Goal: Task Accomplishment & Management: Use online tool/utility

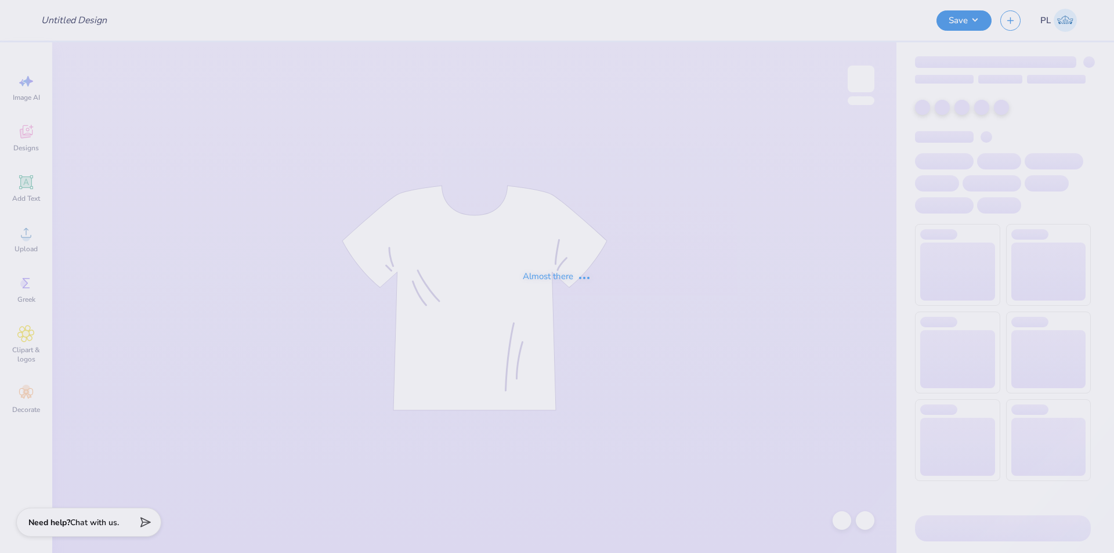
type input "[PERSON_NAME] : [GEOGRAPHIC_DATA]"
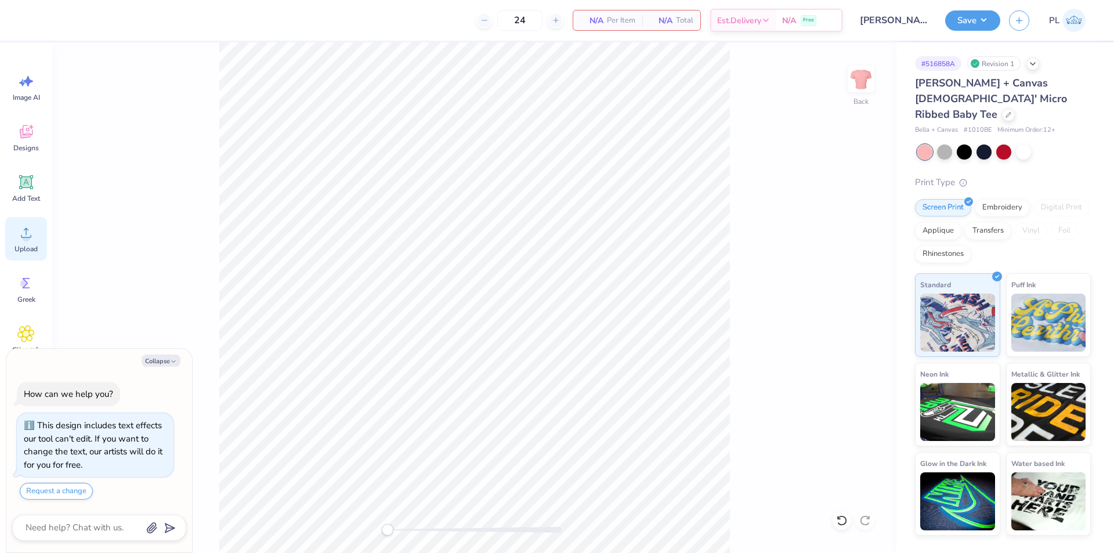
click at [31, 247] on span "Upload" at bounding box center [26, 248] width 23 height 9
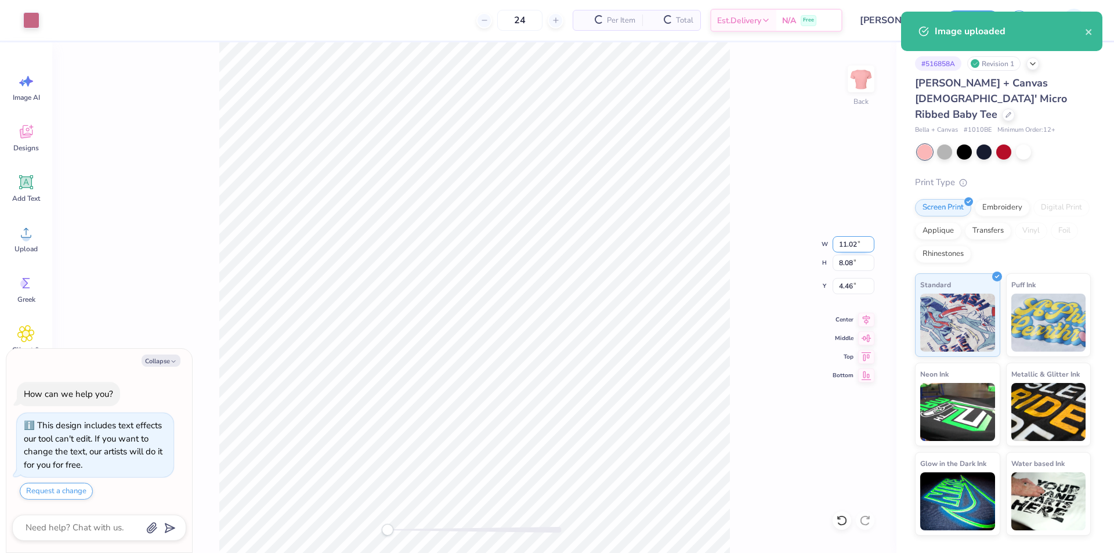
type textarea "x"
click at [850, 244] on input "11.02" at bounding box center [853, 244] width 42 height 16
type input "7"
type textarea "x"
type input "7.00"
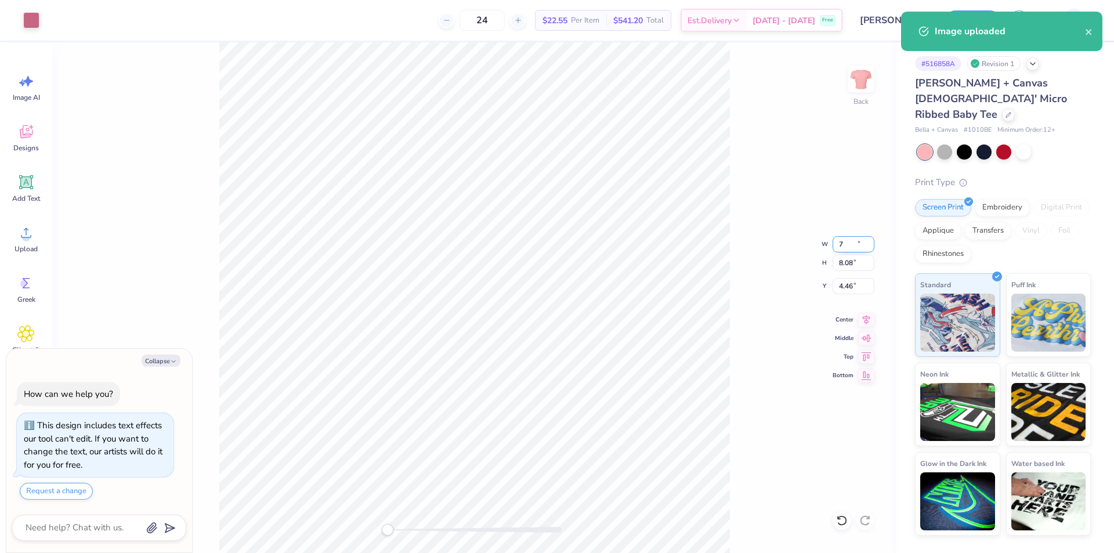
type input "5.13"
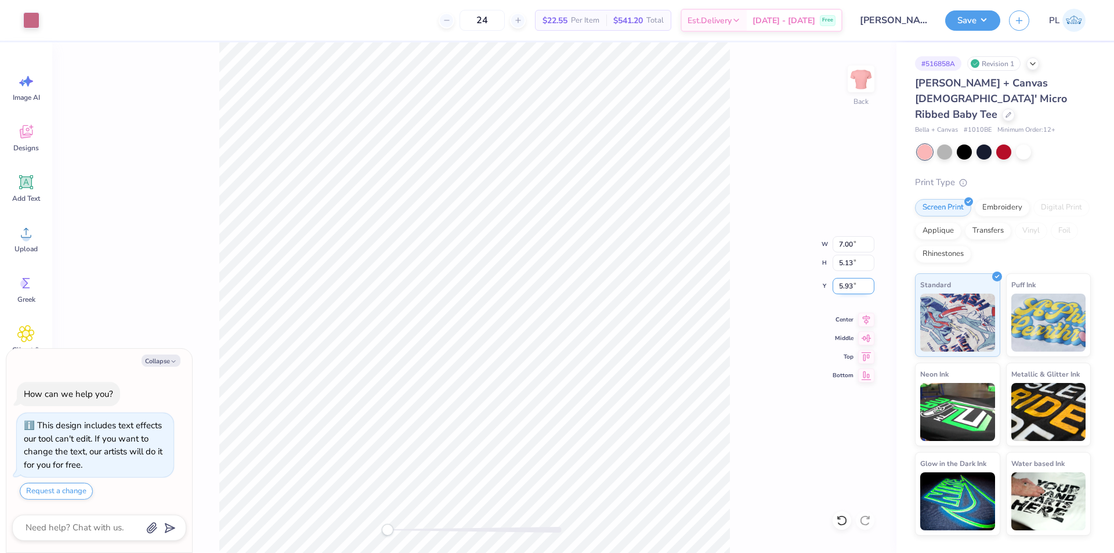
click at [850, 284] on input "5.93" at bounding box center [853, 286] width 42 height 16
type input "3"
click at [775, 410] on div "Back W 7.00 7.00 " H 5.13 5.13 " Y 3.00 3.00 " Center Middle Top Bottom" at bounding box center [474, 297] width 844 height 510
drag, startPoint x: 847, startPoint y: 245, endPoint x: 828, endPoint y: 242, distance: 19.4
click at [828, 242] on div "Back W 7.00 7.00 " H 5.13 5.13 " Y 3.00 3.00 " Center Middle Top Bottom" at bounding box center [474, 297] width 844 height 510
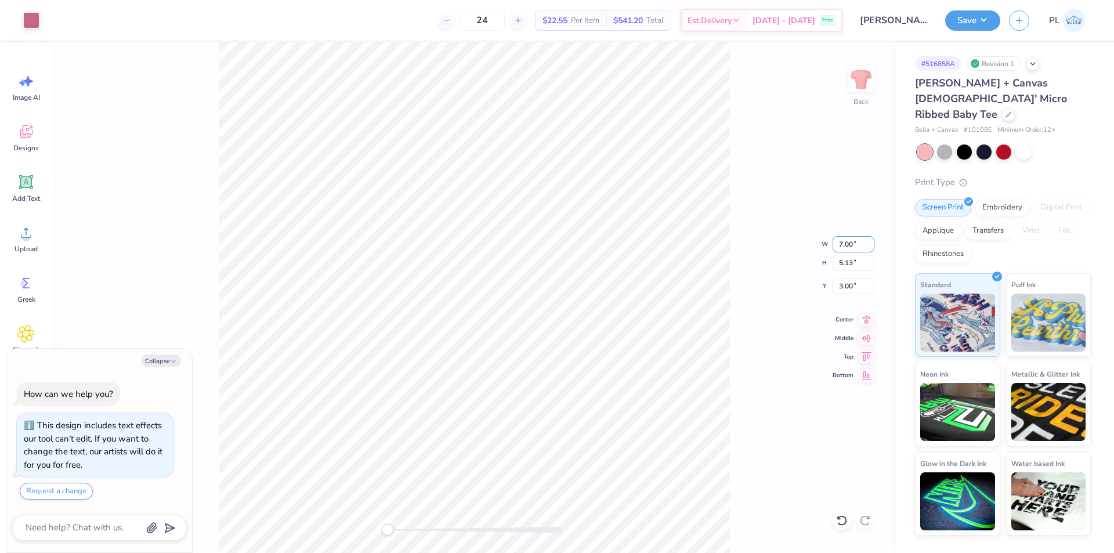
drag, startPoint x: 860, startPoint y: 243, endPoint x: 796, endPoint y: 237, distance: 64.1
click at [796, 237] on div "Back W 7.00 7.00 " H 5.13 5.13 " Y 3.00 3.00 " Center Middle Top Bottom" at bounding box center [474, 297] width 844 height 510
type textarea "x"
drag, startPoint x: 856, startPoint y: 245, endPoint x: 836, endPoint y: 242, distance: 19.4
click at [836, 242] on input "7.00" at bounding box center [853, 244] width 42 height 16
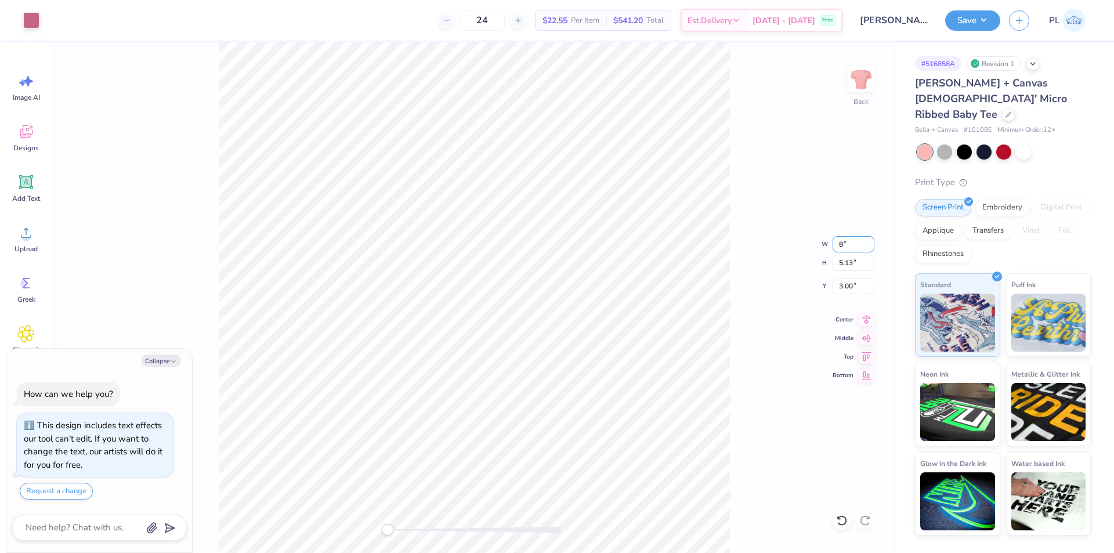
type input "8"
type textarea "x"
type input "8.00"
type input "5.86"
type input "2.63"
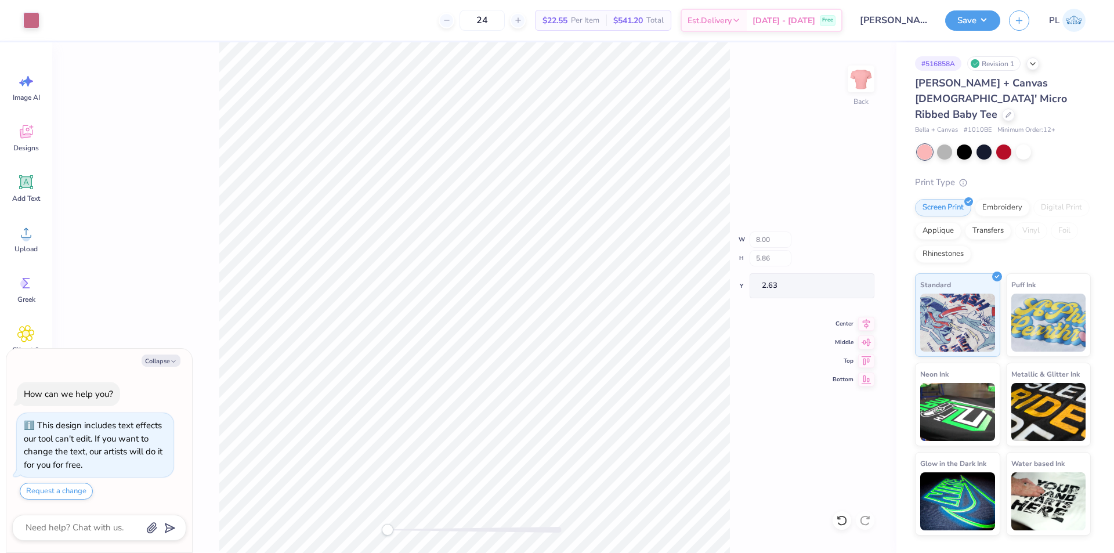
type textarea "x"
click at [850, 283] on input "2.63" at bounding box center [853, 286] width 42 height 16
type input "3"
drag, startPoint x: 860, startPoint y: 285, endPoint x: 811, endPoint y: 281, distance: 48.4
click at [811, 281] on div "Back W 8.00 8.00 " H 5.86 5.86 " Y 3.00 3.00 " Center Middle Top Bottom" at bounding box center [474, 297] width 844 height 510
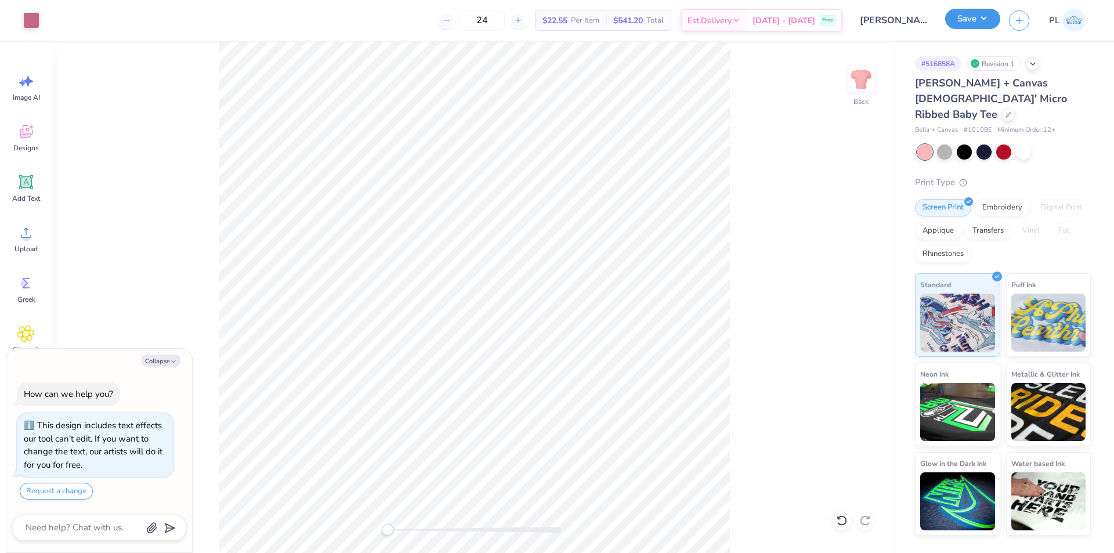
click at [979, 24] on button "Save" at bounding box center [972, 19] width 55 height 20
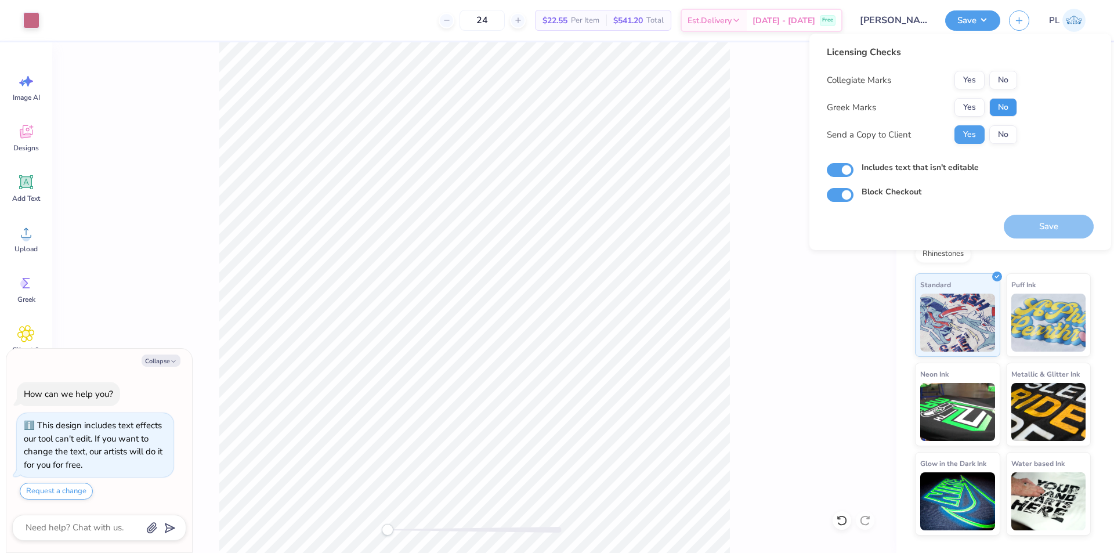
click at [998, 107] on button "No" at bounding box center [1003, 107] width 28 height 19
click at [1005, 83] on button "No" at bounding box center [1003, 80] width 28 height 19
drag, startPoint x: 1043, startPoint y: 223, endPoint x: 773, endPoint y: 226, distance: 270.3
click at [773, 226] on body "Art colors 24 $22.55 Per Item $541.20 Total Est. Delivery [DATE] - [DATE] Free …" at bounding box center [557, 276] width 1114 height 553
click at [1041, 222] on button "Save" at bounding box center [1048, 227] width 90 height 24
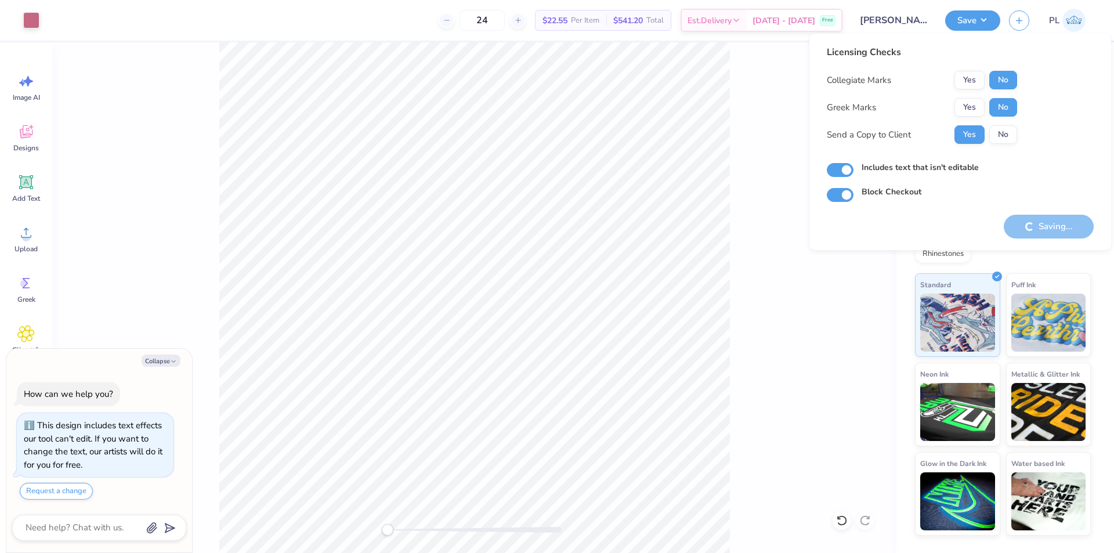
type textarea "x"
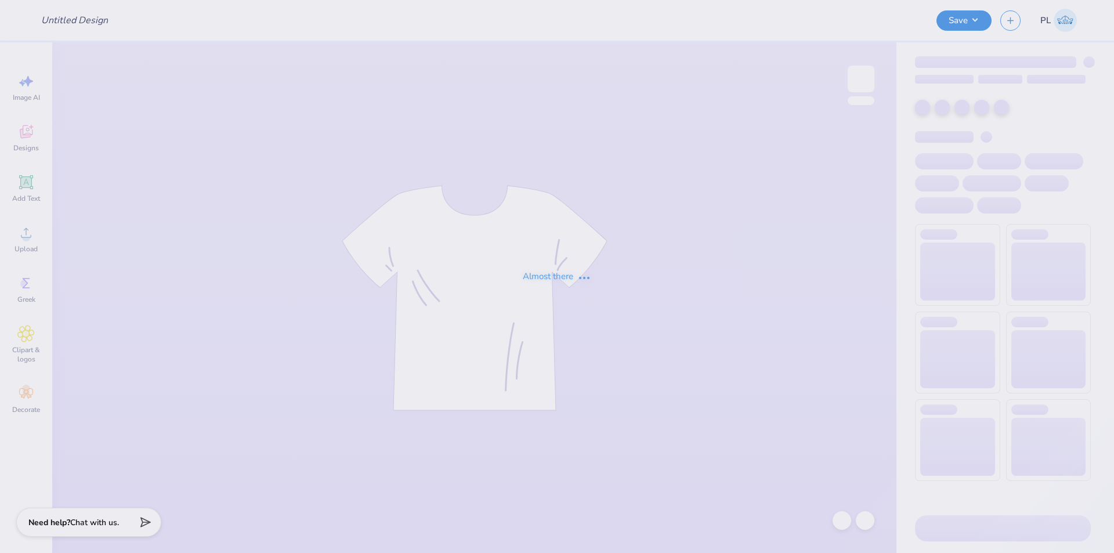
type input "Gamma Phi Beta X Sigma Chi Homecoming 2025"
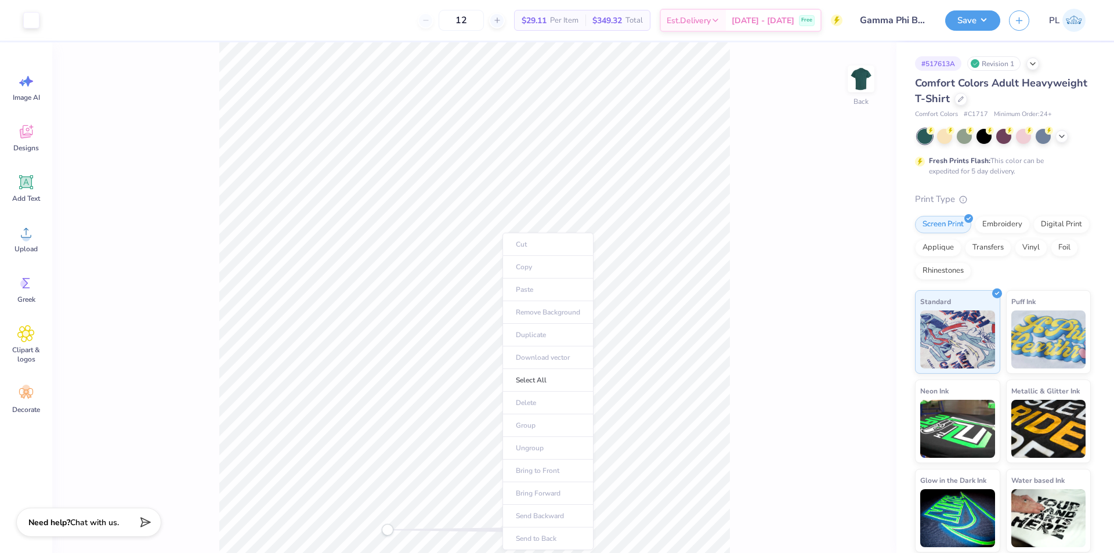
click at [774, 447] on div "Back" at bounding box center [474, 297] width 844 height 510
click at [34, 227] on icon at bounding box center [25, 232] width 17 height 17
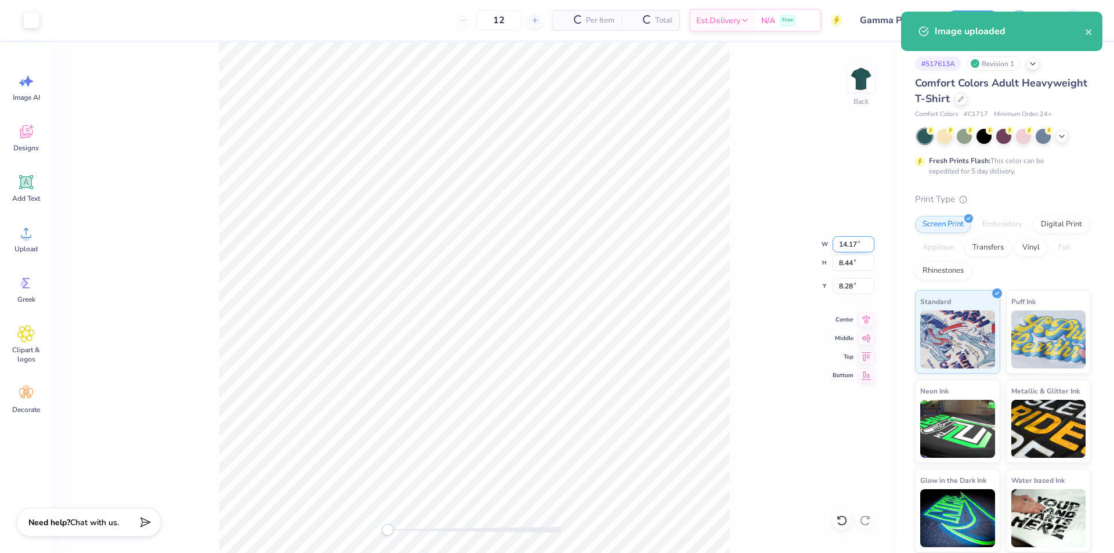
click at [853, 241] on input "14.17" at bounding box center [853, 244] width 42 height 16
type input "12.00"
type input "7.14"
click at [849, 290] on input "8.93" at bounding box center [853, 286] width 42 height 16
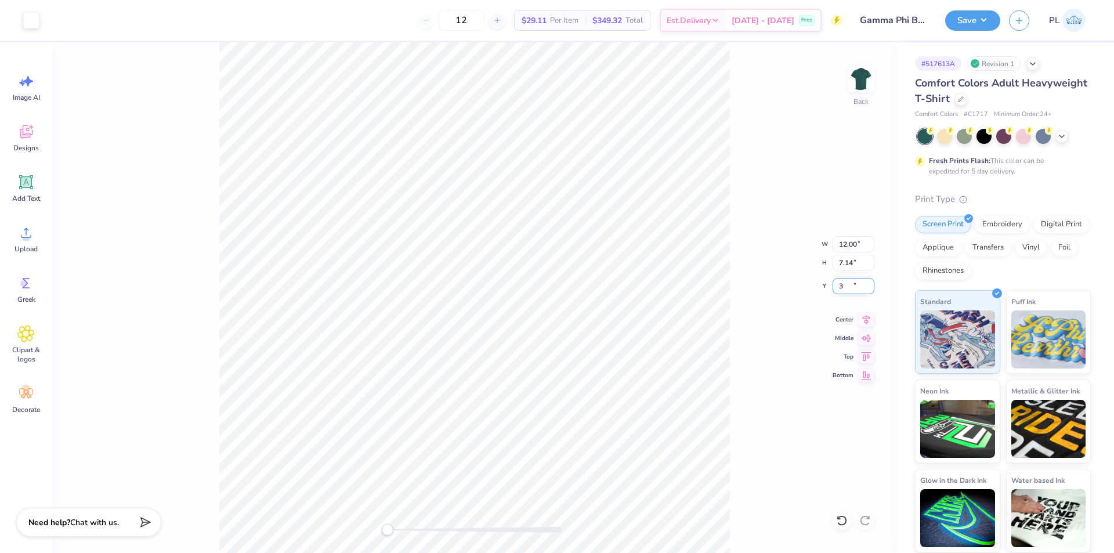
type input "3"
click at [994, 20] on button "Save" at bounding box center [972, 19] width 55 height 20
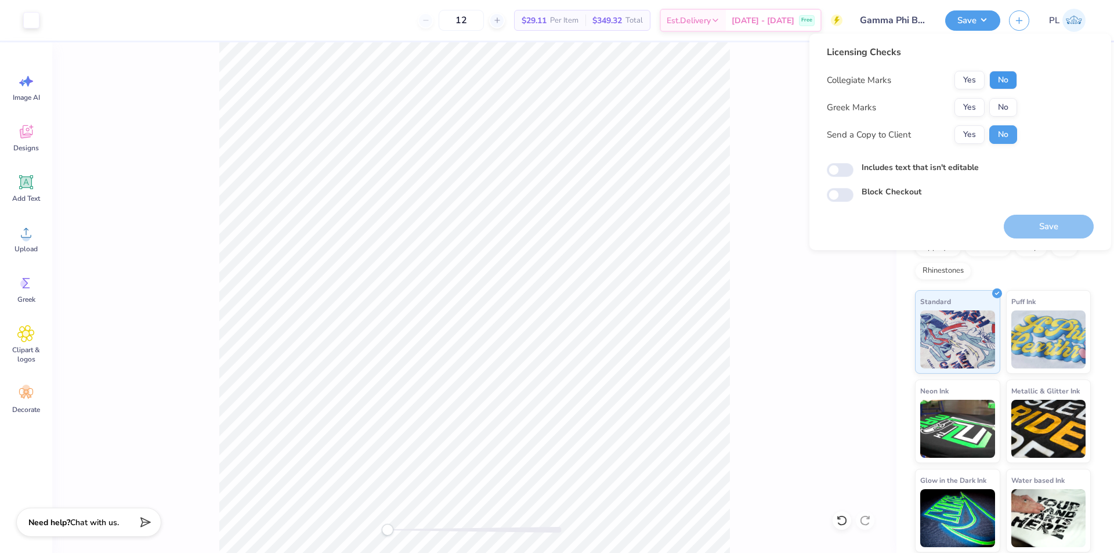
click at [1003, 74] on button "No" at bounding box center [1003, 80] width 28 height 19
click at [972, 104] on button "Yes" at bounding box center [969, 107] width 30 height 19
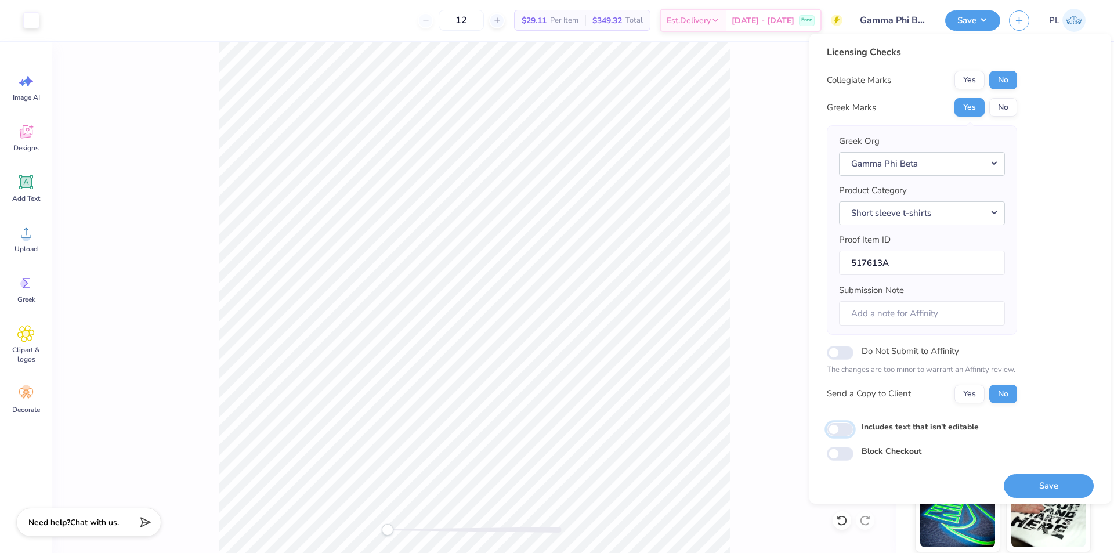
click at [836, 433] on input "Includes text that isn't editable" at bounding box center [840, 429] width 27 height 14
checkbox input "true"
click at [979, 393] on button "Yes" at bounding box center [969, 394] width 30 height 19
drag, startPoint x: 1015, startPoint y: 479, endPoint x: 1055, endPoint y: 396, distance: 91.6
click at [1055, 396] on div "Licensing Checks Collegiate Marks Yes No Greek Marks Yes No Greek Org Gamma Phi…" at bounding box center [960, 271] width 267 height 452
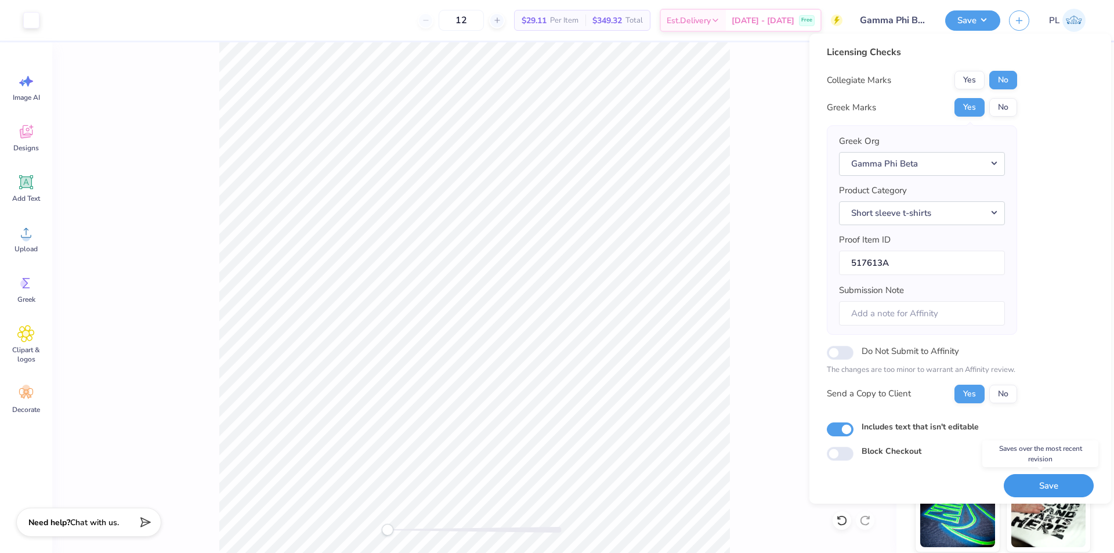
click at [1033, 490] on button "Save" at bounding box center [1048, 486] width 90 height 24
